Goal: Task Accomplishment & Management: Manage account settings

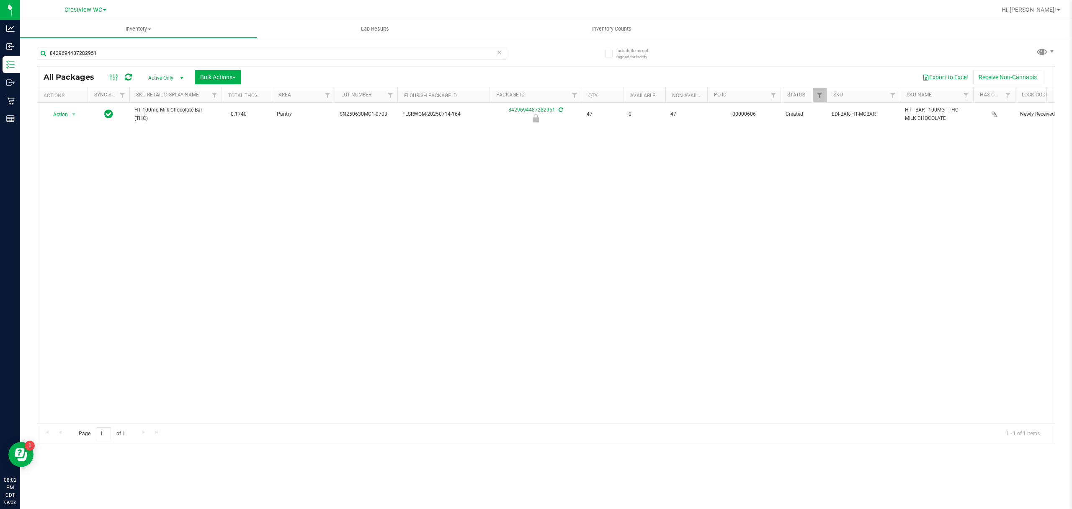
click at [500, 52] on icon at bounding box center [499, 52] width 6 height 10
click at [483, 54] on input "text" at bounding box center [272, 53] width 470 height 13
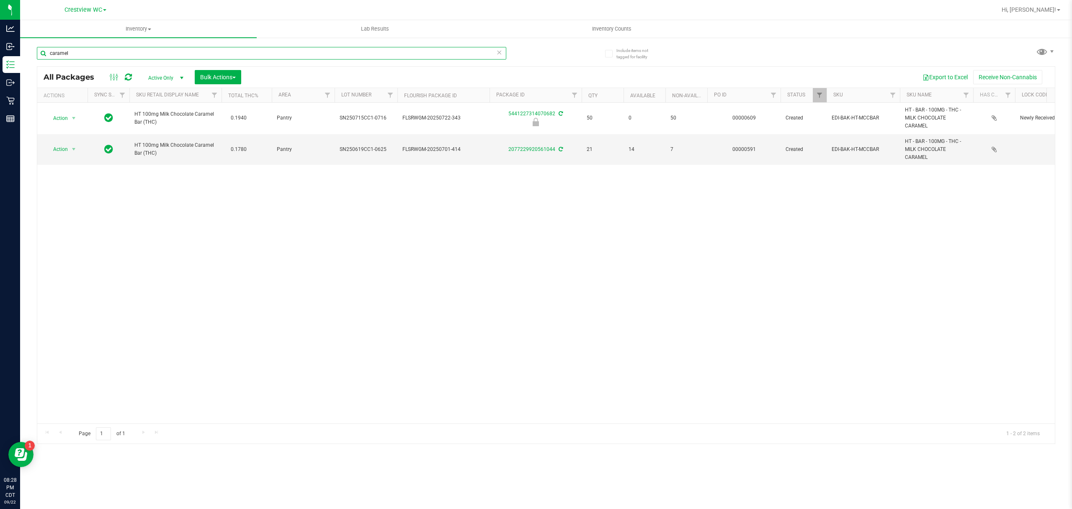
type input "caramel"
click at [1052, 15] on div "Hi, [PERSON_NAME]!" at bounding box center [1031, 10] width 65 height 15
click at [1053, 10] on span "Hi, [PERSON_NAME]!" at bounding box center [1029, 9] width 54 height 7
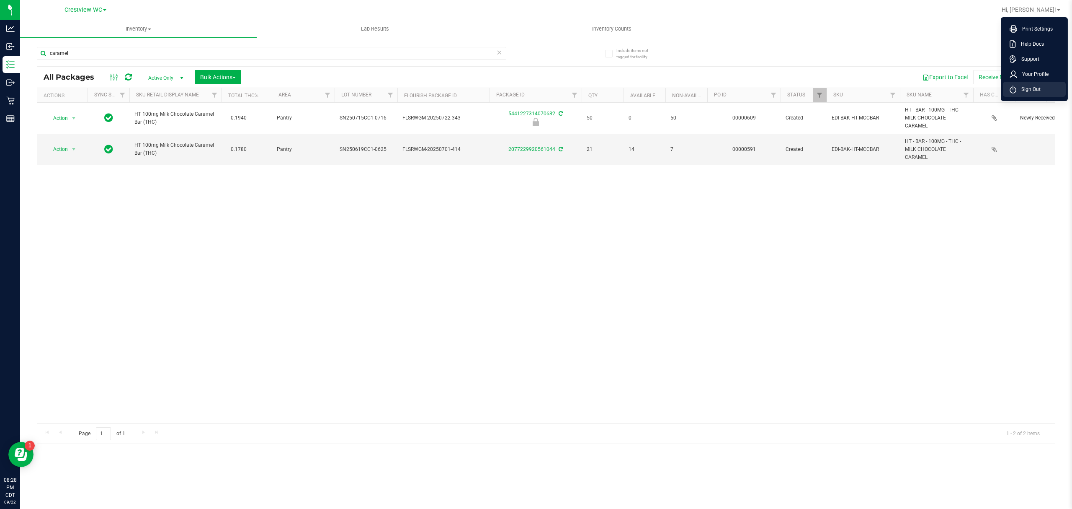
click at [1040, 90] on span "Sign Out" at bounding box center [1029, 89] width 24 height 8
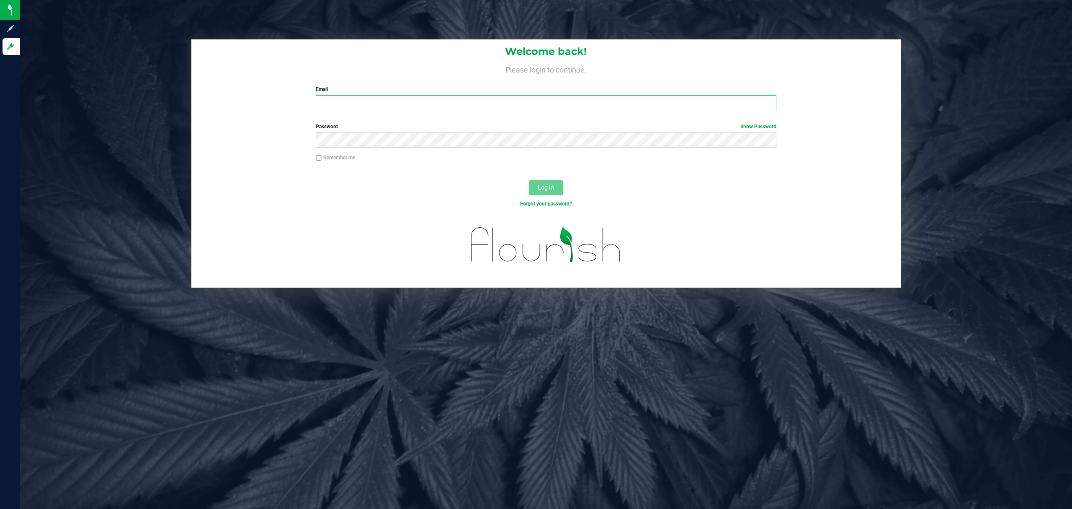
click at [475, 101] on input "Email" at bounding box center [546, 102] width 461 height 15
type input "[EMAIL_ADDRESS][DOMAIN_NAME]"
click at [530, 180] on button "Log In" at bounding box center [547, 187] width 34 height 15
